Goal: Task Accomplishment & Management: Complete application form

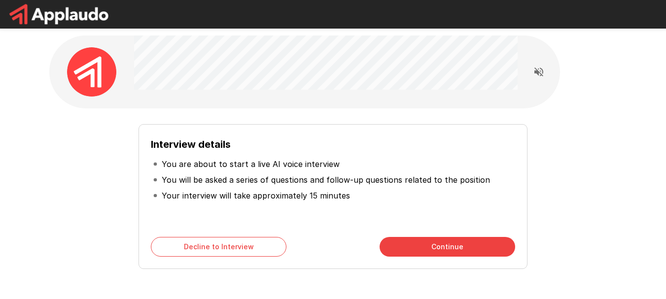
click at [274, 119] on div "Interview details You are about to start a live AI voice interview You will be …" at bounding box center [333, 192] width 560 height 153
click at [320, 90] on div at bounding box center [325, 63] width 383 height 56
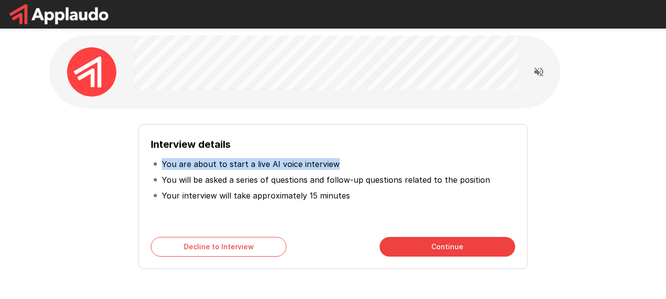
drag, startPoint x: 160, startPoint y: 167, endPoint x: 350, endPoint y: 168, distance: 189.7
click at [352, 168] on li "You are about to start a live AI voice interview" at bounding box center [333, 164] width 364 height 16
click at [320, 166] on p "You are about to start a live AI voice interview" at bounding box center [251, 164] width 178 height 12
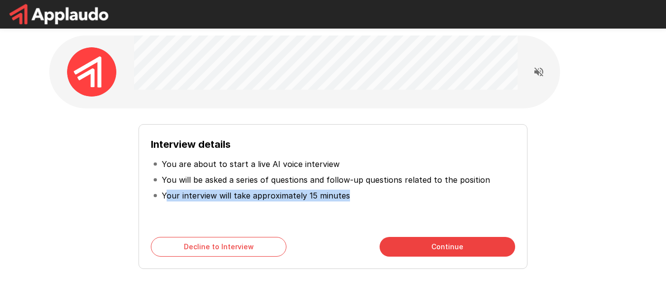
drag, startPoint x: 165, startPoint y: 195, endPoint x: 368, endPoint y: 189, distance: 203.1
click at [379, 192] on li "Your interview will take approximately 15 minutes" at bounding box center [333, 196] width 364 height 16
click at [317, 188] on li "Your interview will take approximately 15 minutes" at bounding box center [333, 196] width 364 height 16
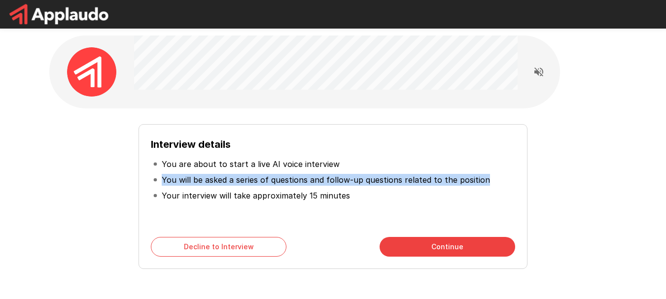
drag, startPoint x: 159, startPoint y: 177, endPoint x: 483, endPoint y: 176, distance: 324.2
click at [483, 176] on li "You will be asked a series of questions and follow-up questions related to the …" at bounding box center [333, 180] width 364 height 16
click at [459, 181] on p "You will be asked a series of questions and follow-up questions related to the …" at bounding box center [326, 180] width 328 height 12
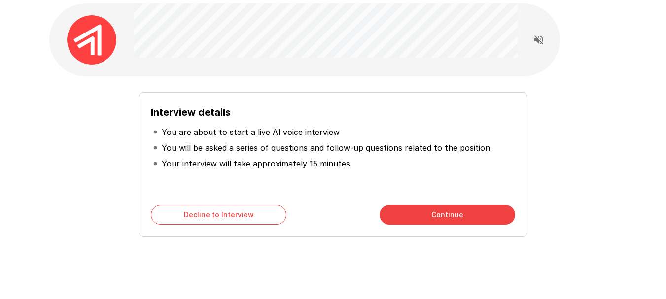
scroll to position [49, 0]
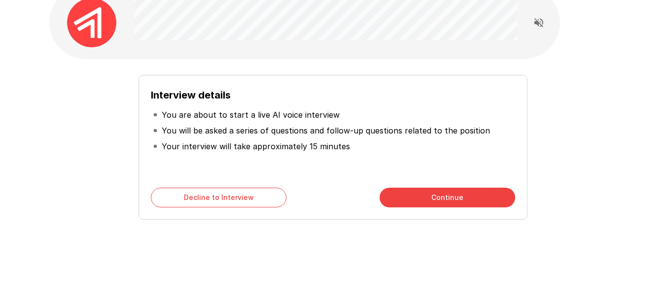
click at [438, 192] on button "Continue" at bounding box center [446, 198] width 135 height 20
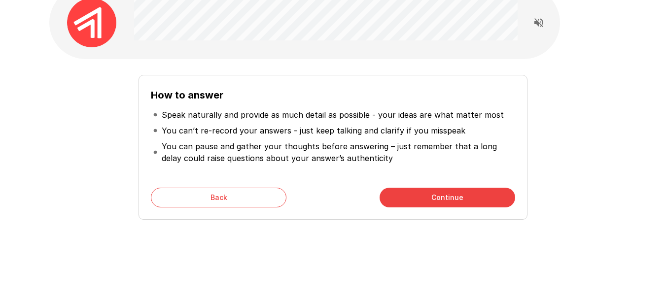
click at [460, 200] on button "Continue" at bounding box center [446, 198] width 135 height 20
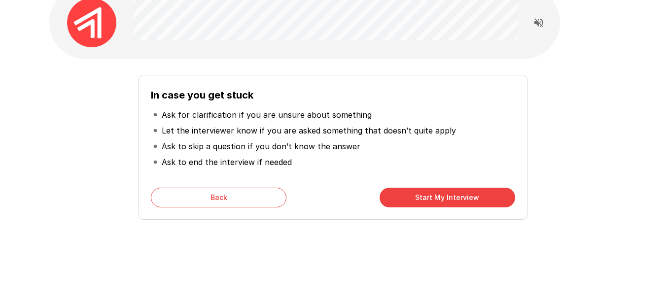
click at [427, 195] on button "Start My Interview" at bounding box center [446, 198] width 135 height 20
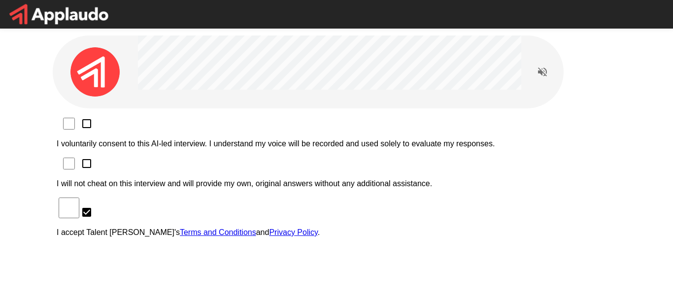
click at [544, 68] on icon "Read questions aloud" at bounding box center [543, 72] width 12 height 12
click at [542, 69] on icon "Stop reading questions aloud" at bounding box center [542, 71] width 9 height 9
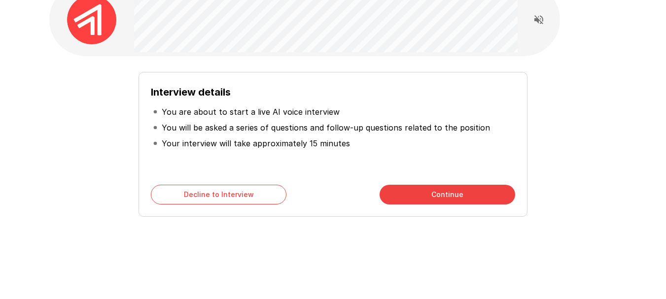
scroll to position [53, 0]
click at [404, 195] on button "Continue" at bounding box center [446, 194] width 135 height 20
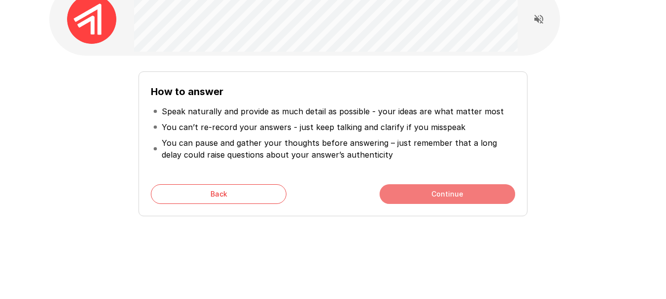
click at [404, 195] on button "Continue" at bounding box center [446, 194] width 135 height 20
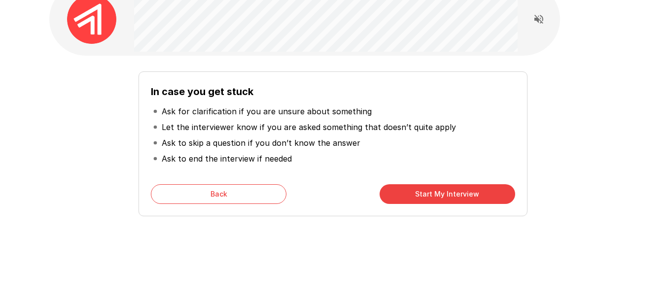
drag, startPoint x: 404, startPoint y: 192, endPoint x: 377, endPoint y: 259, distance: 72.1
click at [377, 259] on div "In case you get stuck Ask for clarification if you are unsure about something L…" at bounding box center [332, 123] width 591 height 352
drag, startPoint x: 398, startPoint y: 197, endPoint x: 370, endPoint y: 240, distance: 51.5
click at [368, 247] on div "In case you get stuck Ask for clarification if you are unsure about something L…" at bounding box center [332, 123] width 591 height 352
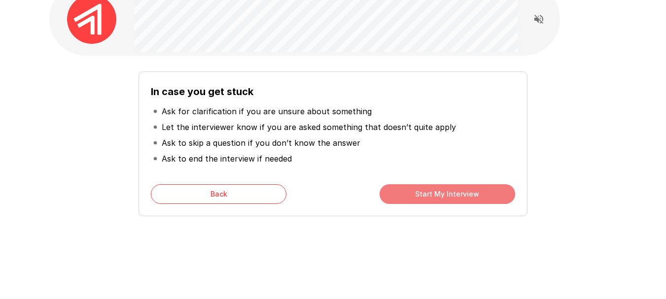
click at [400, 201] on button "Start My Interview" at bounding box center [446, 194] width 135 height 20
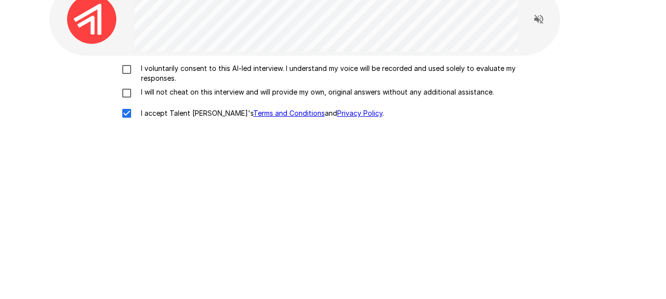
click at [196, 170] on div "I voluntarily consent to this AI-led interview. I understand my voice will be r…" at bounding box center [333, 185] width 568 height 259
click at [232, 189] on div "I voluntarily consent to this AI-led interview. I understand my voice will be r…" at bounding box center [333, 185] width 568 height 259
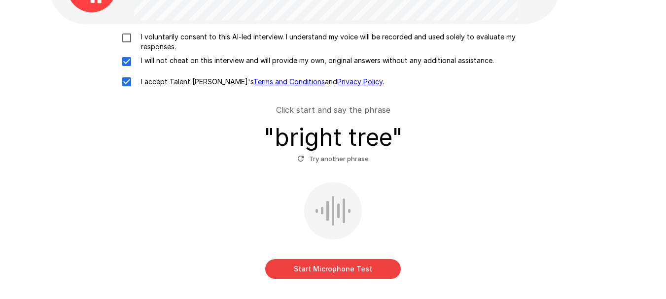
scroll to position [102, 0]
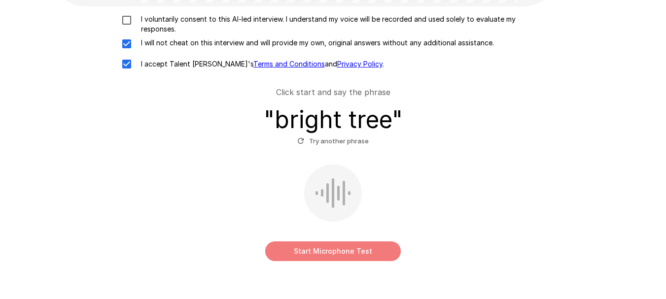
click at [356, 248] on button "Start Microphone Test" at bounding box center [332, 251] width 135 height 20
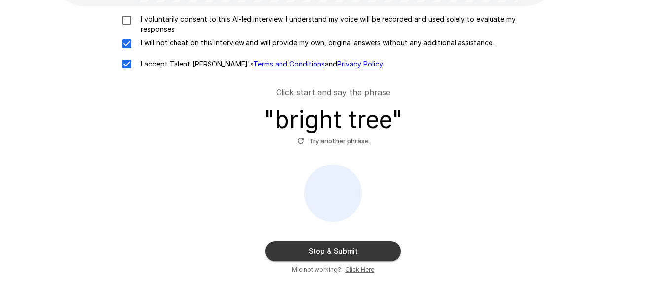
click at [333, 252] on button "Stop & Submit" at bounding box center [332, 251] width 135 height 20
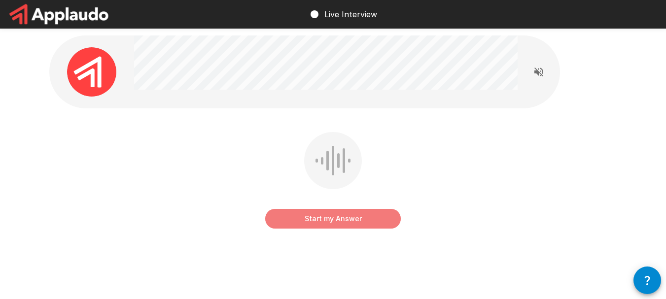
click at [313, 222] on button "Start my Answer" at bounding box center [332, 219] width 135 height 20
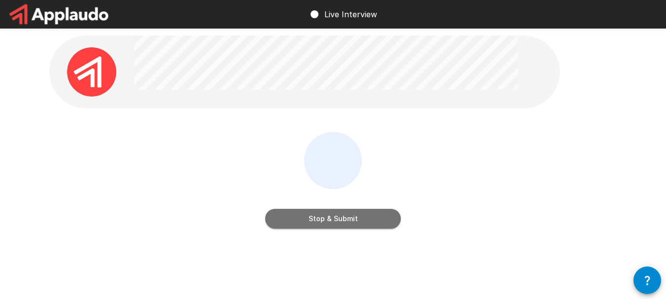
click at [345, 222] on button "Stop & Submit" at bounding box center [332, 219] width 135 height 20
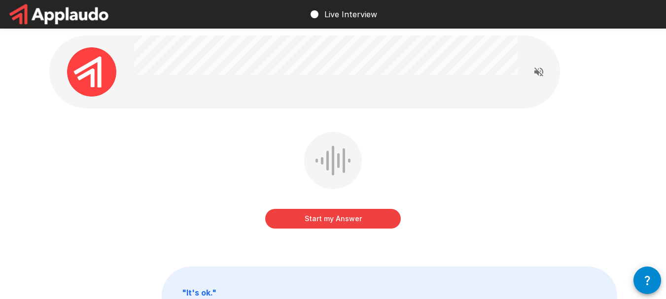
click at [362, 222] on button "Start my Answer" at bounding box center [332, 219] width 135 height 20
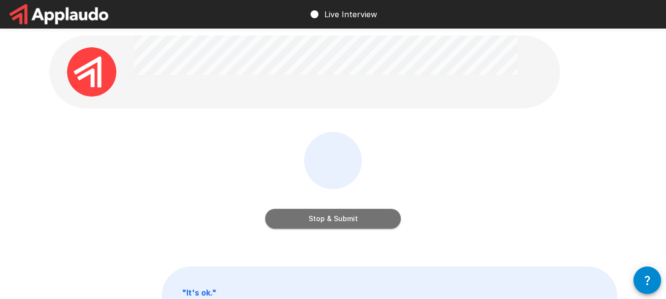
click at [345, 222] on button "Stop & Submit" at bounding box center [332, 219] width 135 height 20
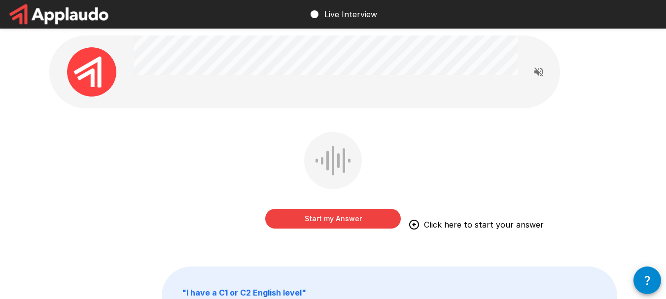
click at [348, 219] on button "Start my Answer" at bounding box center [332, 219] width 135 height 20
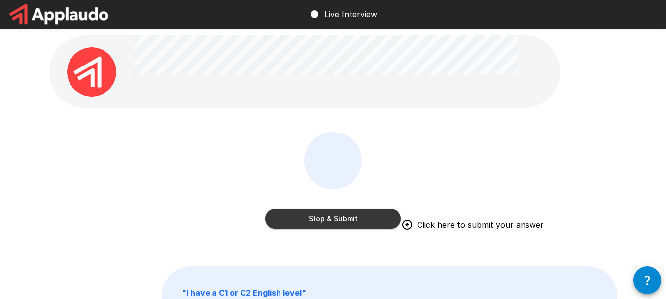
click at [360, 219] on button "Stop & Submit" at bounding box center [332, 219] width 135 height 20
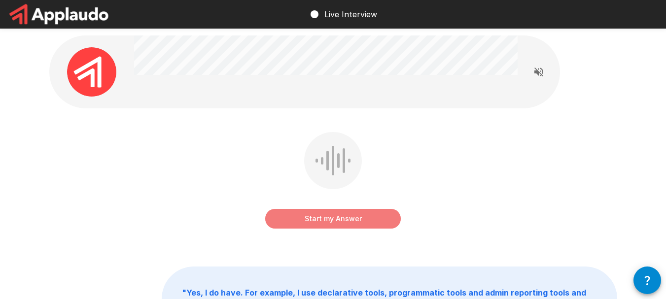
click at [337, 219] on button "Start my Answer" at bounding box center [332, 219] width 135 height 20
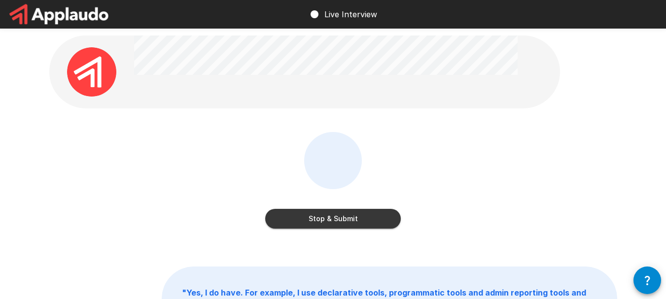
click at [337, 219] on button "Stop & Submit" at bounding box center [332, 219] width 135 height 20
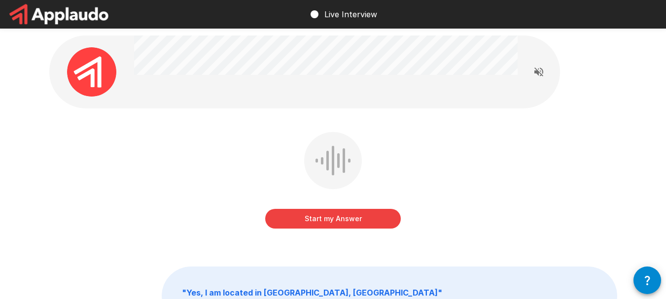
click at [353, 216] on button "Start my Answer" at bounding box center [332, 219] width 135 height 20
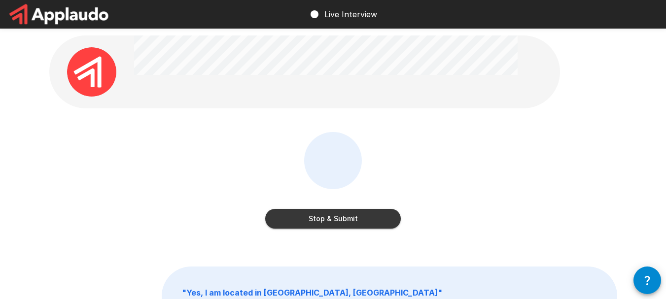
click at [356, 221] on button "Stop & Submit" at bounding box center [332, 219] width 135 height 20
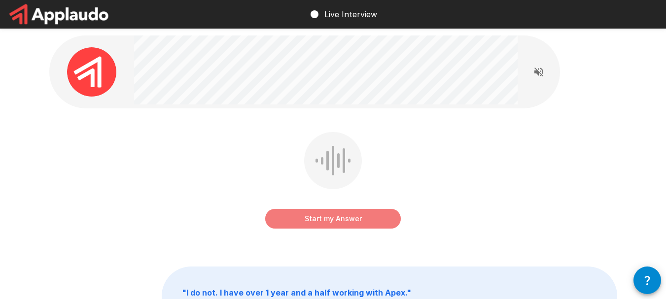
click at [315, 222] on button "Start my Answer" at bounding box center [332, 219] width 135 height 20
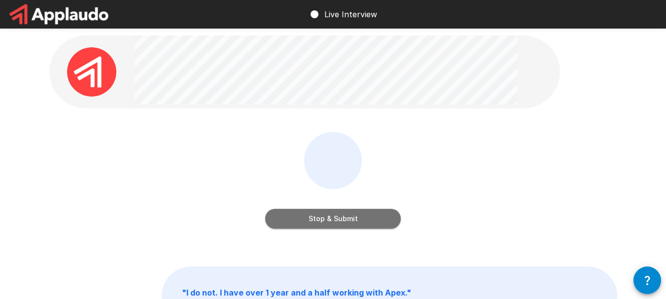
click at [315, 222] on button "Stop & Submit" at bounding box center [332, 219] width 135 height 20
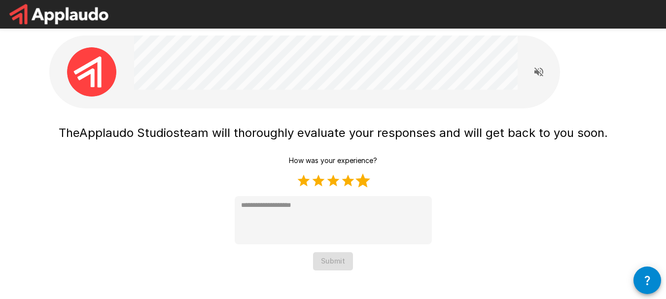
click at [370, 178] on label "5 Stars" at bounding box center [362, 180] width 15 height 15
type textarea "*"
click at [339, 260] on button "Submit" at bounding box center [333, 261] width 40 height 18
